Goal: Task Accomplishment & Management: Use online tool/utility

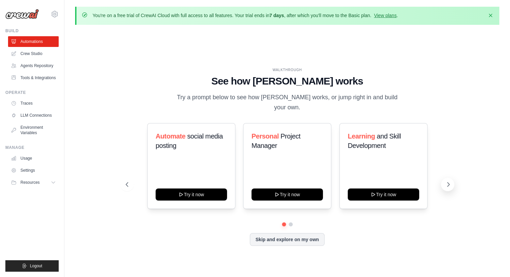
click at [448, 182] on icon at bounding box center [448, 184] width 2 height 4
click at [291, 236] on button "Skip and explore on my own" at bounding box center [287, 238] width 75 height 13
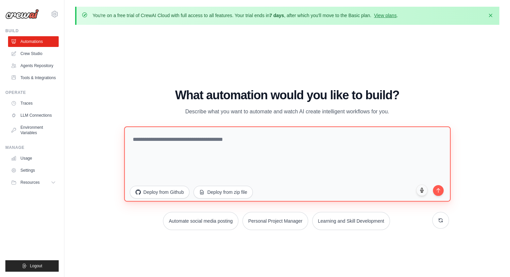
click at [245, 143] on textarea at bounding box center [287, 163] width 327 height 75
click at [197, 140] on textarea "**********" at bounding box center [287, 163] width 327 height 75
click at [327, 138] on textarea "**********" at bounding box center [287, 163] width 327 height 75
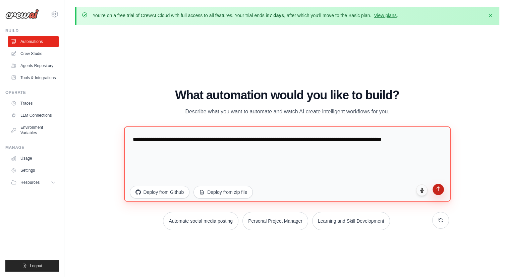
type textarea "**********"
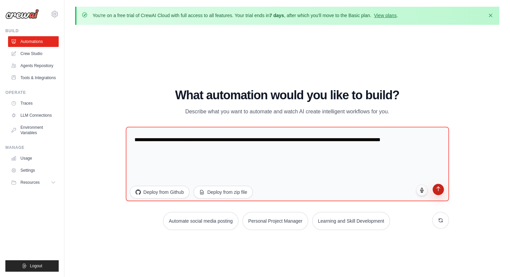
click at [439, 188] on icon "submit" at bounding box center [438, 189] width 6 height 6
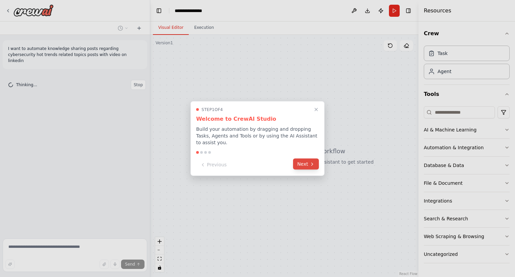
click at [309, 159] on button "Next" at bounding box center [306, 164] width 26 height 11
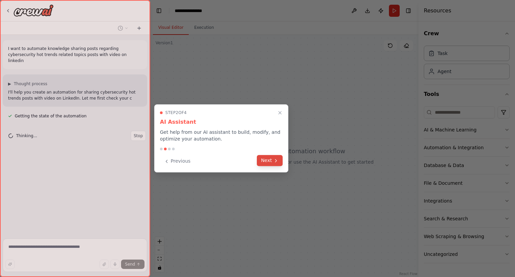
click at [268, 160] on button "Next" at bounding box center [270, 160] width 26 height 11
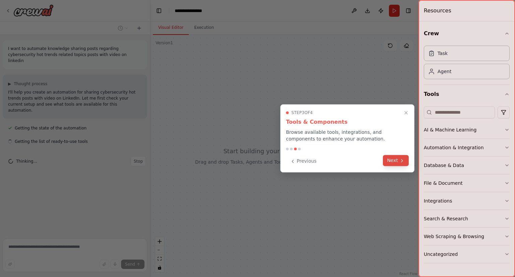
click at [388, 157] on button "Next" at bounding box center [396, 160] width 26 height 11
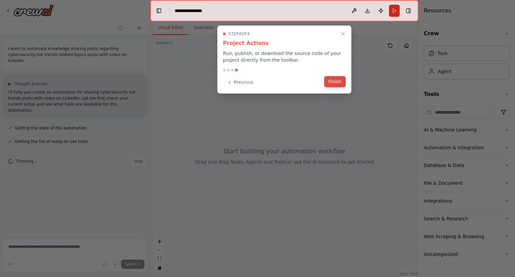
click at [335, 84] on button "Finish" at bounding box center [334, 81] width 21 height 11
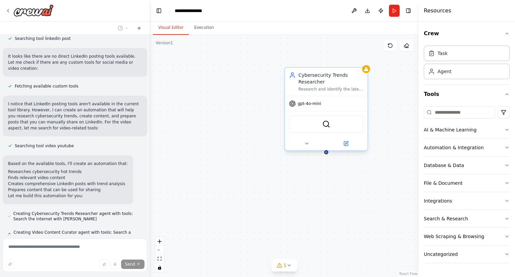
scroll to position [293, 0]
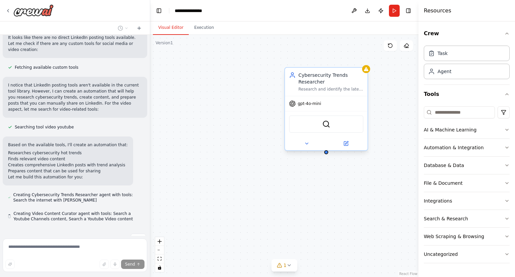
click at [326, 87] on div "Research and identify the latest cybersecurity hot trends, emerging threats, an…" at bounding box center [331, 89] width 65 height 5
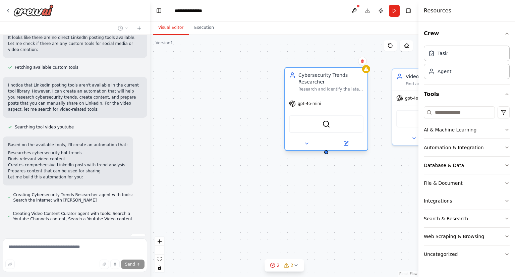
click at [299, 104] on span "gpt-4o-mini" at bounding box center [309, 103] width 23 height 5
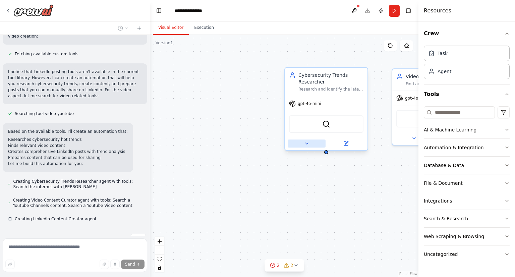
click at [306, 144] on icon at bounding box center [306, 143] width 5 height 5
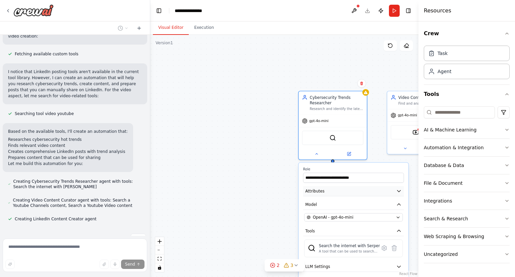
click at [362, 192] on button "Attributes" at bounding box center [353, 191] width 101 height 10
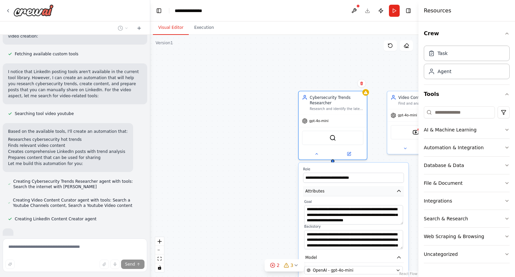
scroll to position [342, 0]
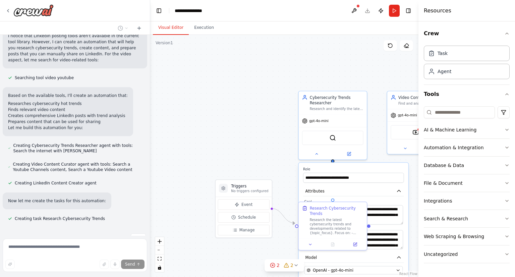
click at [270, 173] on div ".deletable-edge-delete-btn { width: 20px; height: 20px; border: 0px solid #ffff…" at bounding box center [284, 156] width 268 height 242
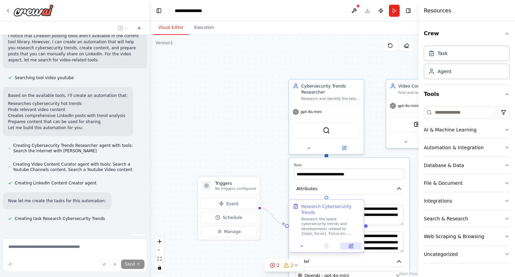
click at [354, 243] on button at bounding box center [350, 246] width 21 height 7
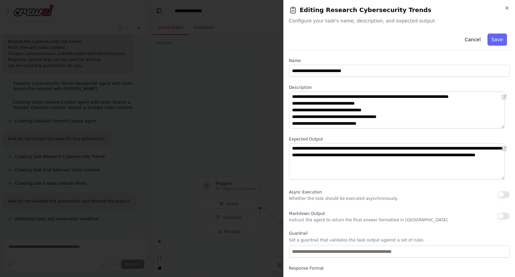
scroll to position [25, 0]
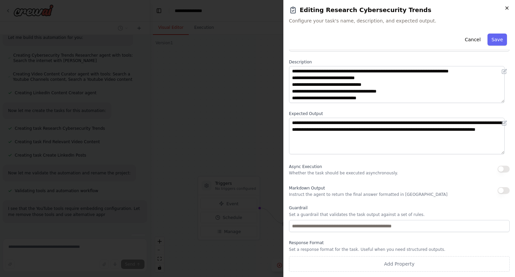
click at [508, 10] on icon "button" at bounding box center [506, 7] width 5 height 5
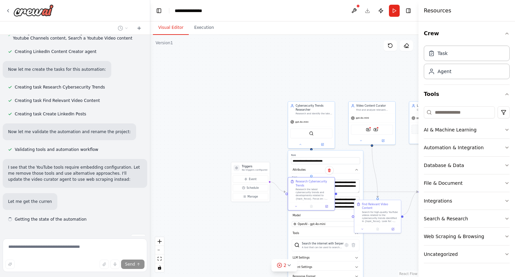
scroll to position [474, 0]
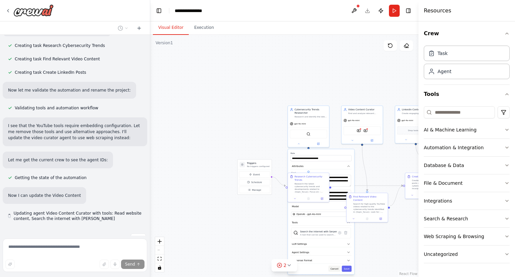
click at [336, 269] on button "Cancel" at bounding box center [335, 269] width 12 height 6
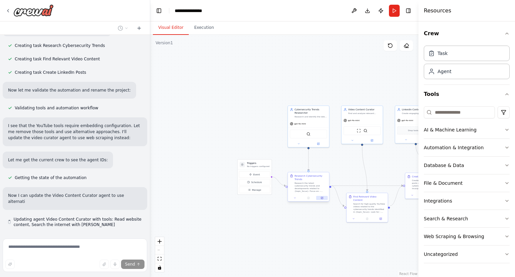
scroll to position [521, 0]
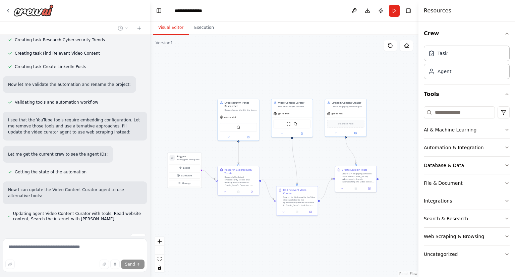
drag, startPoint x: 310, startPoint y: 252, endPoint x: 240, endPoint y: 246, distance: 70.4
click at [240, 246] on div ".deletable-edge-delete-btn { width: 20px; height: 20px; border: 0px solid #ffff…" at bounding box center [284, 156] width 268 height 242
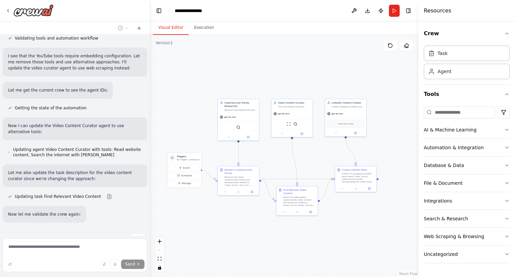
scroll to position [598, 0]
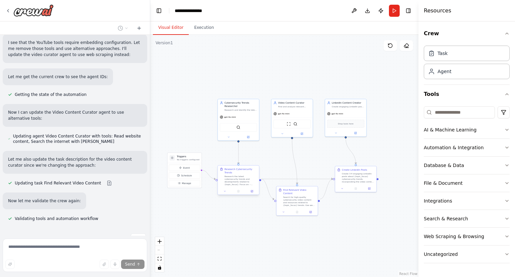
click at [241, 176] on div "Research the latest cybersecurity trends and developments related to {topic_foc…" at bounding box center [241, 180] width 33 height 11
click at [252, 190] on icon at bounding box center [252, 191] width 2 height 2
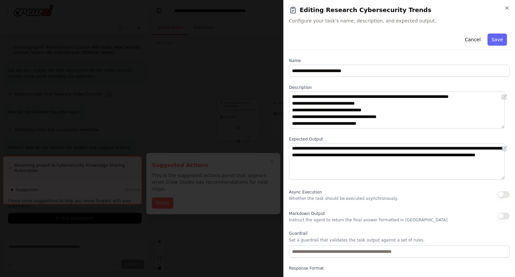
scroll to position [0, 0]
click at [505, 6] on icon "button" at bounding box center [506, 7] width 5 height 5
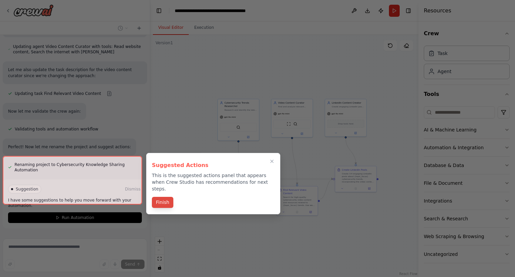
click at [166, 197] on button "Finish" at bounding box center [162, 202] width 21 height 11
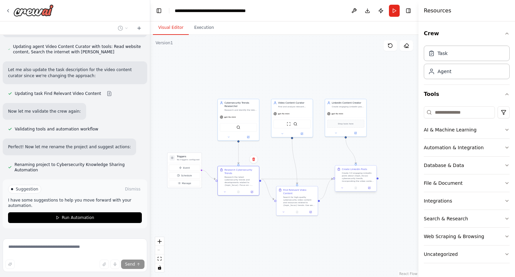
click at [362, 178] on div "Create 3-4 engaging LinkedIn posts about {topic_focus} cybersecurity trends, in…" at bounding box center [358, 177] width 33 height 11
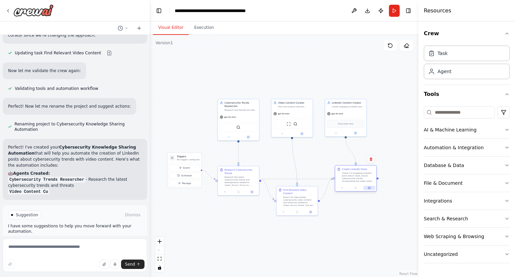
click at [374, 189] on button at bounding box center [369, 188] width 11 height 4
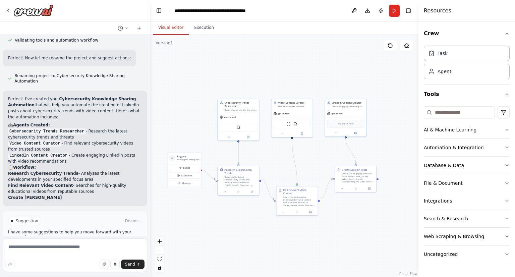
scroll to position [783, 0]
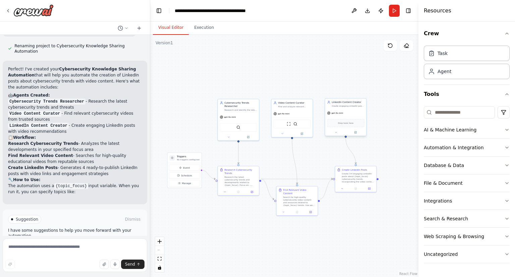
click at [343, 105] on div "Create engaging LinkedIn posts about {topic_focus} cybersecurity trends that in…" at bounding box center [348, 106] width 33 height 3
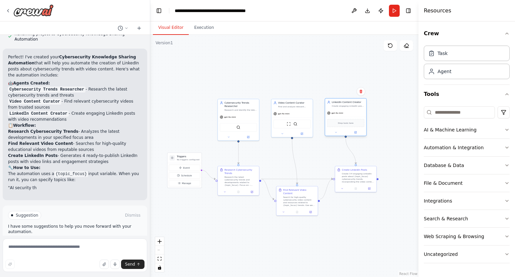
click at [343, 105] on div "Create engaging LinkedIn posts about {topic_focus} cybersecurity trends that in…" at bounding box center [348, 106] width 33 height 3
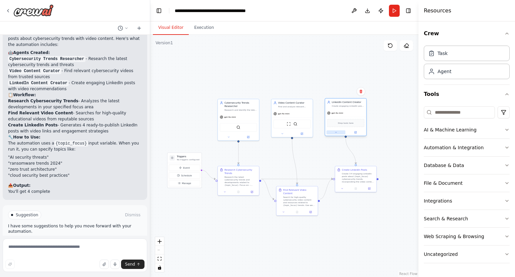
click at [335, 132] on icon at bounding box center [336, 132] width 3 height 3
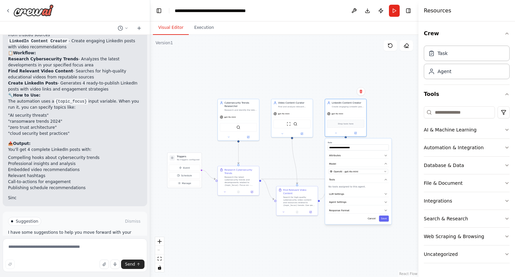
scroll to position [898, 0]
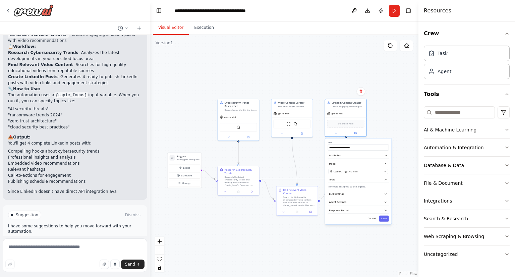
click at [350, 240] on div ".deletable-edge-delete-btn { width: 20px; height: 20px; border: 0px solid #ffff…" at bounding box center [284, 156] width 268 height 242
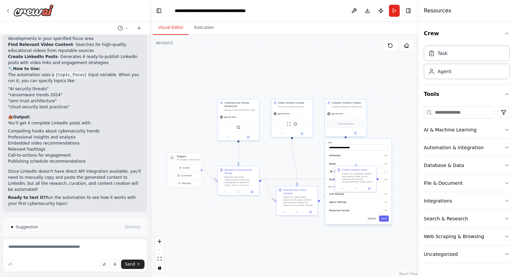
scroll to position [923, 0]
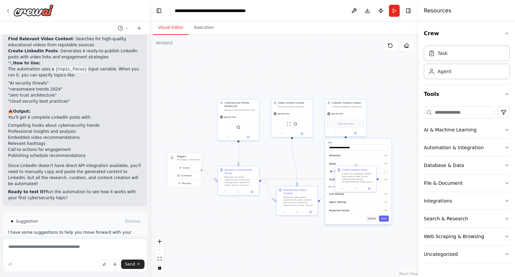
click at [372, 220] on button "Cancel" at bounding box center [372, 219] width 12 height 6
click at [299, 197] on div "Search for high-quality cybersecurity video content and resources related to {t…" at bounding box center [299, 200] width 33 height 11
click at [248, 135] on icon at bounding box center [248, 136] width 3 height 3
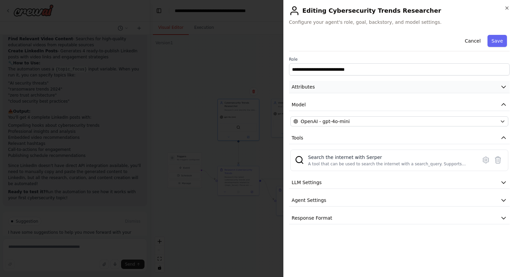
click at [388, 86] on button "Attributes" at bounding box center [399, 87] width 221 height 12
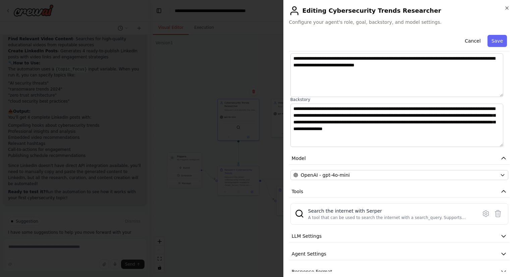
scroll to position [63, 0]
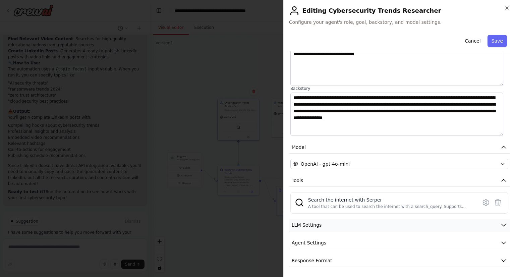
click at [373, 228] on button "LLM Settings" at bounding box center [399, 225] width 221 height 12
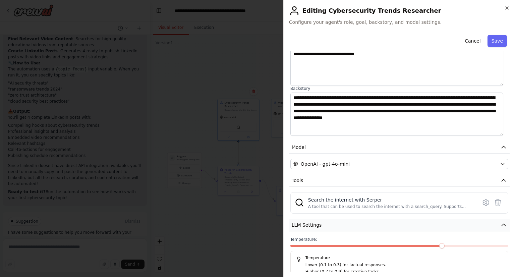
scroll to position [111, 0]
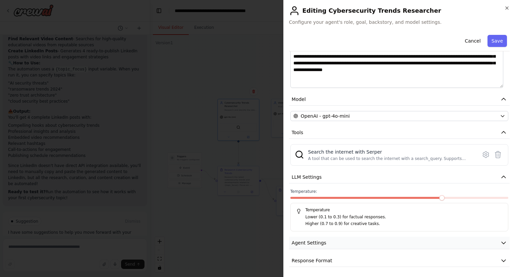
click at [366, 239] on button "Agent Settings" at bounding box center [399, 243] width 221 height 12
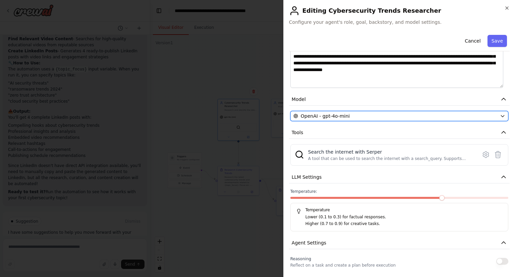
click at [393, 115] on div "OpenAI - gpt-4o-mini" at bounding box center [395, 116] width 204 height 7
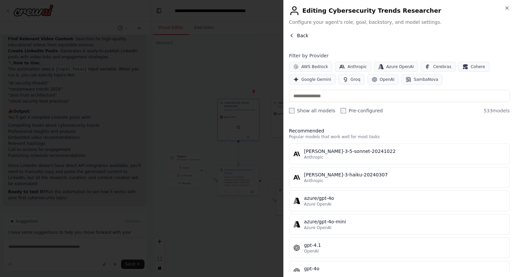
click at [291, 35] on icon "button" at bounding box center [292, 35] width 2 height 3
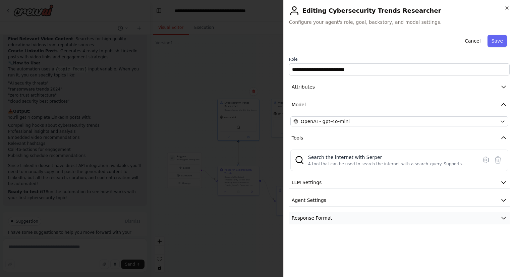
click at [370, 221] on button "Response Format" at bounding box center [399, 218] width 221 height 12
click at [375, 202] on button "Agent Settings" at bounding box center [399, 200] width 221 height 12
click at [508, 4] on div "**********" at bounding box center [399, 138] width 232 height 277
click at [509, 6] on icon "button" at bounding box center [506, 7] width 5 height 5
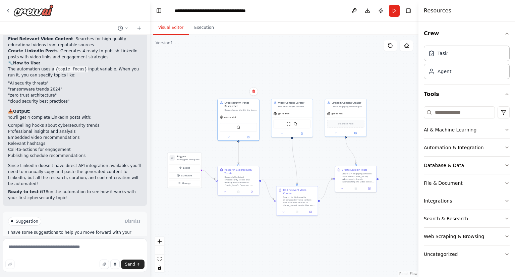
click at [121, 245] on button "Run Automation" at bounding box center [75, 250] width 134 height 11
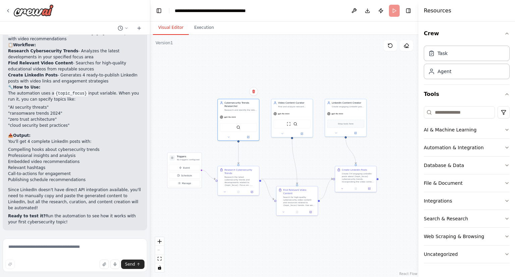
scroll to position [869, 0]
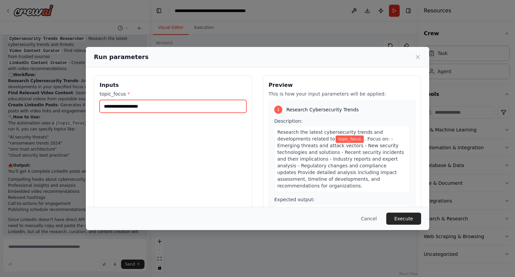
click at [197, 108] on input "topic_focus *" at bounding box center [173, 106] width 147 height 13
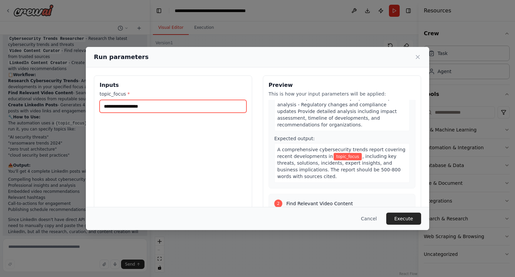
scroll to position [60, 0]
type input "**********"
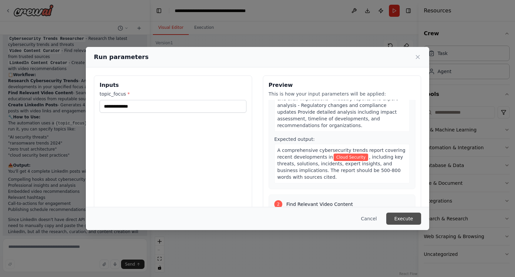
click at [414, 220] on button "Execute" at bounding box center [403, 219] width 35 height 12
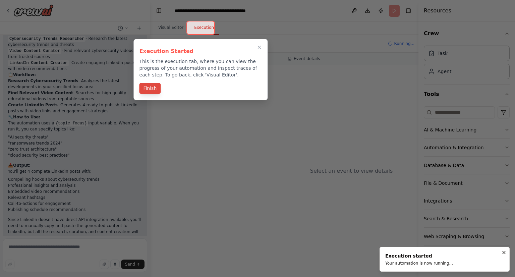
click at [147, 88] on button "Finish" at bounding box center [149, 88] width 21 height 11
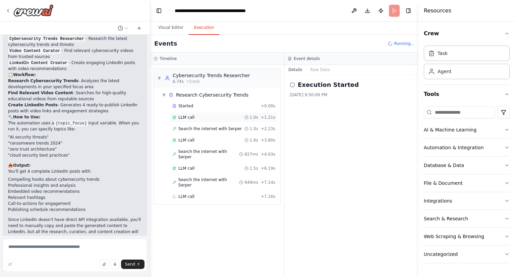
click at [202, 115] on div "LLM call 1.0s + 1.21s" at bounding box center [223, 117] width 103 height 5
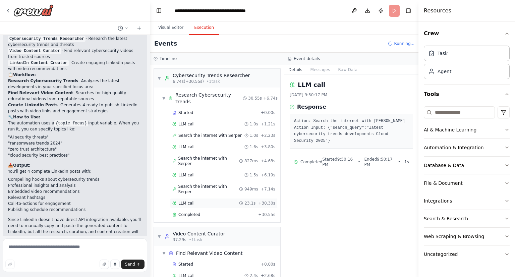
scroll to position [17, 0]
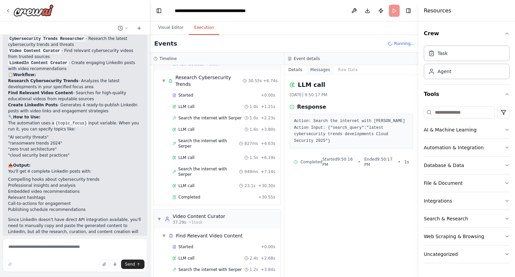
click at [326, 68] on button "Messages" at bounding box center [321, 69] width 28 height 9
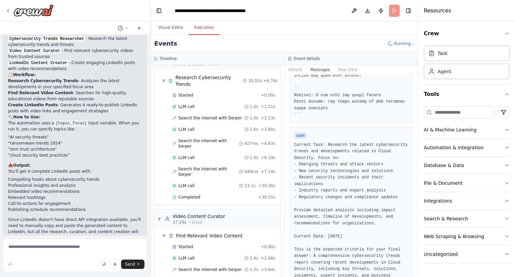
scroll to position [324, 0]
click at [338, 69] on button "Raw Data" at bounding box center [348, 69] width 28 height 9
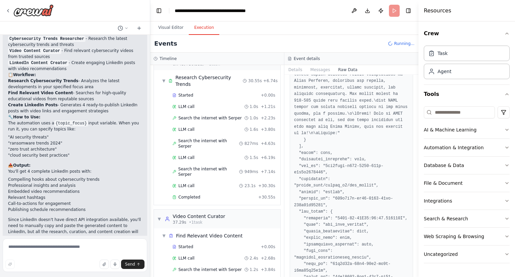
scroll to position [511, 0]
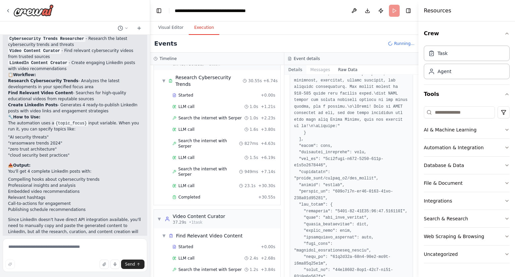
click at [295, 68] on button "Details" at bounding box center [295, 69] width 22 height 9
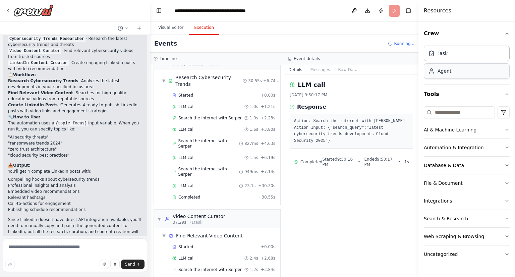
click at [451, 76] on div "Agent" at bounding box center [467, 70] width 86 height 15
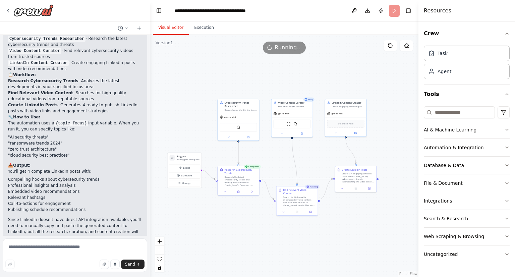
click at [172, 26] on button "Visual Editor" at bounding box center [171, 28] width 36 height 14
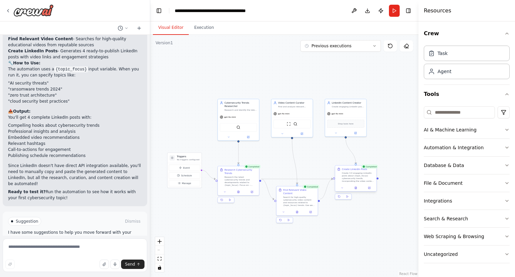
click at [355, 175] on div "Create 3-4 engaging LinkedIn posts about {topic_focus} cybersecurity trends, in…" at bounding box center [358, 177] width 33 height 11
click at [203, 31] on button "Execution" at bounding box center [204, 28] width 31 height 14
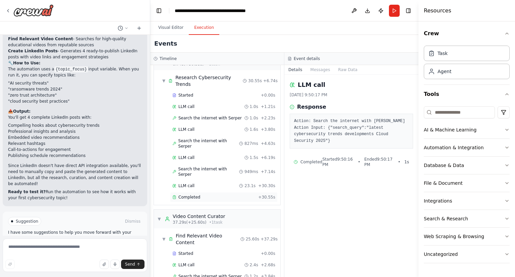
scroll to position [101, 0]
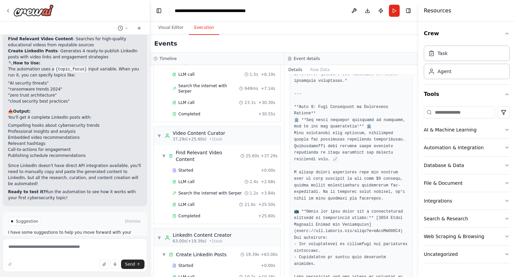
scroll to position [472, 0]
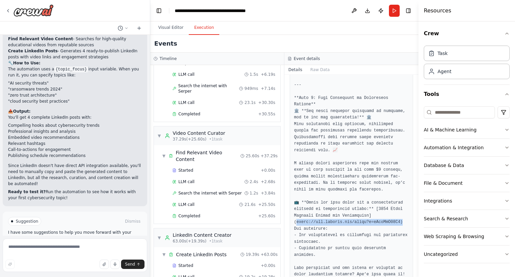
drag, startPoint x: 296, startPoint y: 203, endPoint x: 392, endPoint y: 201, distance: 96.6
copy pre "ww.youtube.com/watch?v=vFfmTtF86J4) Key ta"
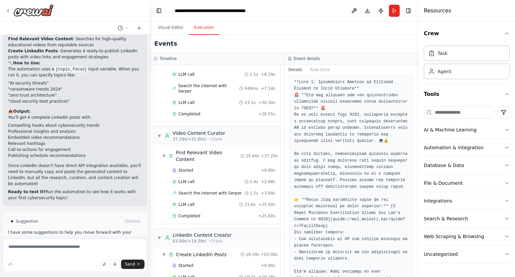
scroll to position [203, 0]
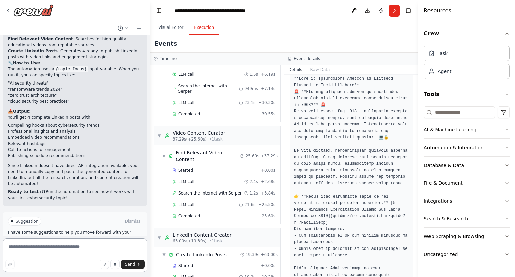
click at [27, 247] on textarea at bounding box center [75, 255] width 145 height 34
type textarea "**********"
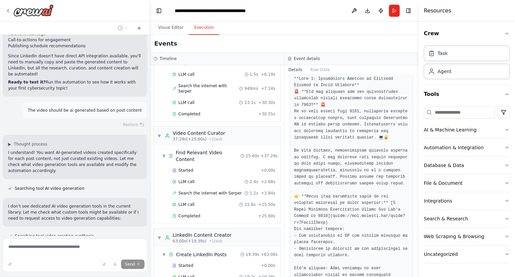
scroll to position [1087, 0]
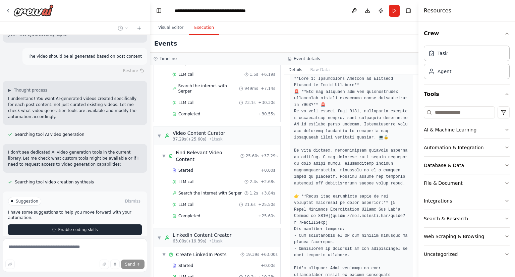
click at [72, 227] on span "Enable coding skills" at bounding box center [78, 229] width 40 height 5
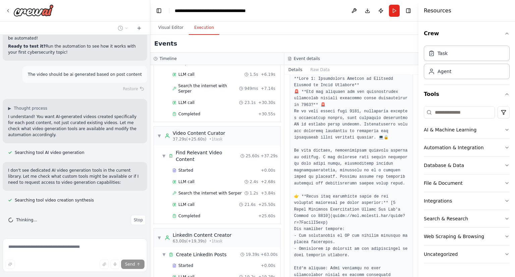
scroll to position [1033, 0]
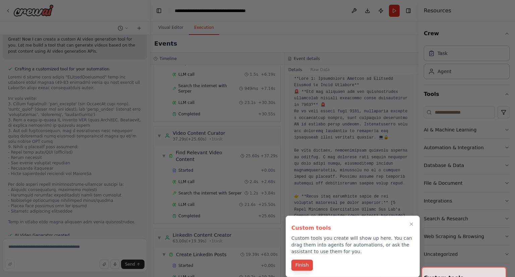
click at [306, 264] on button "Finish" at bounding box center [301, 265] width 21 height 11
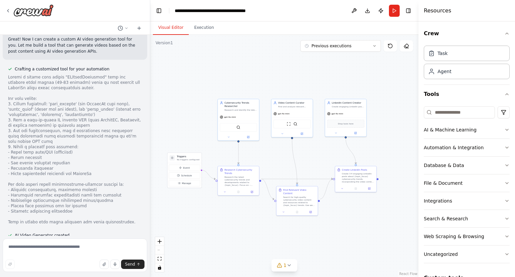
click at [176, 27] on button "Visual Editor" at bounding box center [171, 28] width 36 height 14
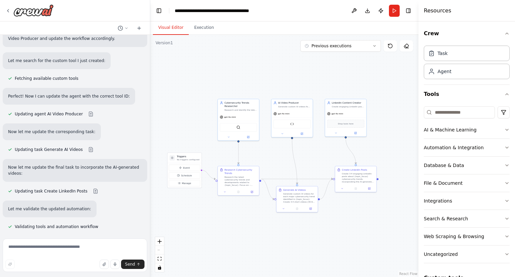
scroll to position [1718, 0]
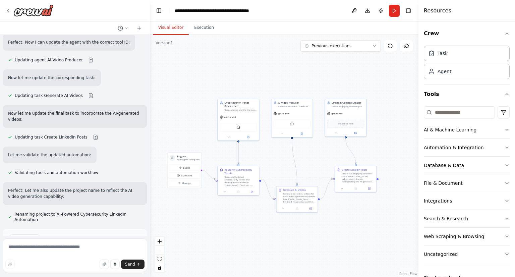
click at [98, 262] on button "Run Automation" at bounding box center [75, 267] width 134 height 11
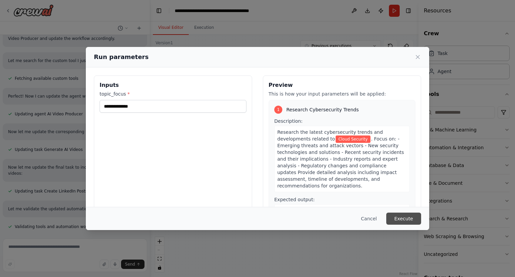
click at [411, 217] on button "Execute" at bounding box center [403, 219] width 35 height 12
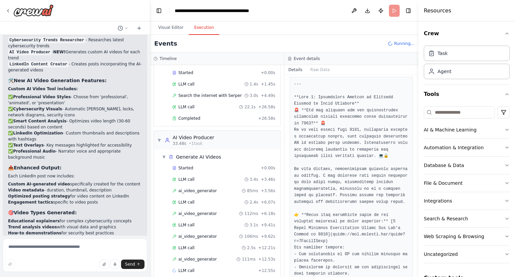
scroll to position [0, 0]
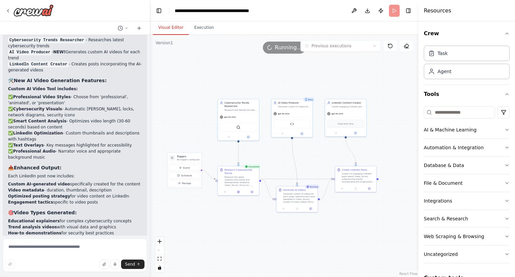
click at [172, 28] on button "Visual Editor" at bounding box center [171, 28] width 36 height 14
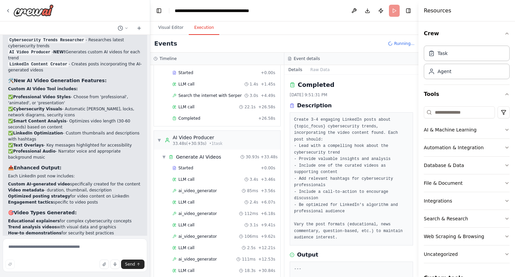
click at [199, 29] on button "Execution" at bounding box center [204, 28] width 31 height 14
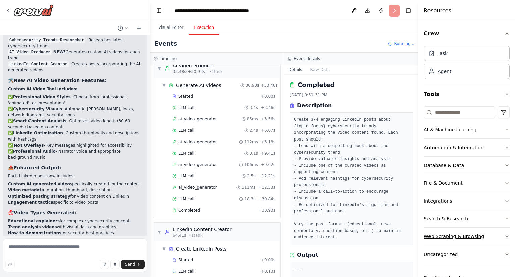
click at [473, 235] on div "Web Scraping & Browsing" at bounding box center [454, 236] width 60 height 7
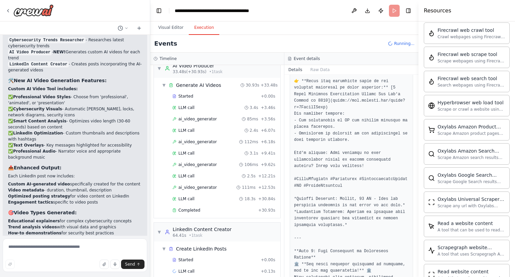
scroll to position [0, 0]
